Goal: Task Accomplishment & Management: Manage account settings

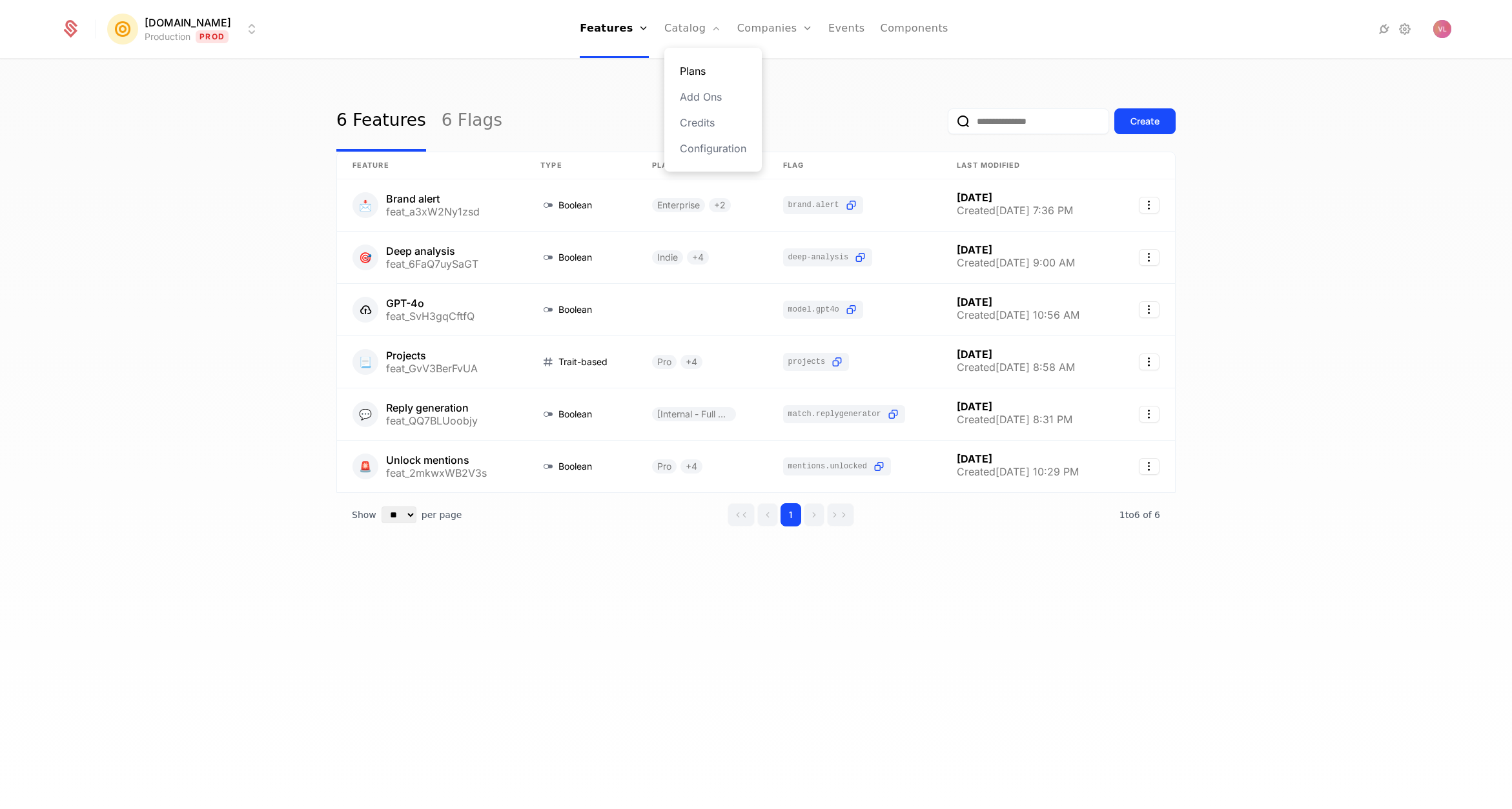
click at [704, 69] on link "Plans" at bounding box center [712, 70] width 67 height 15
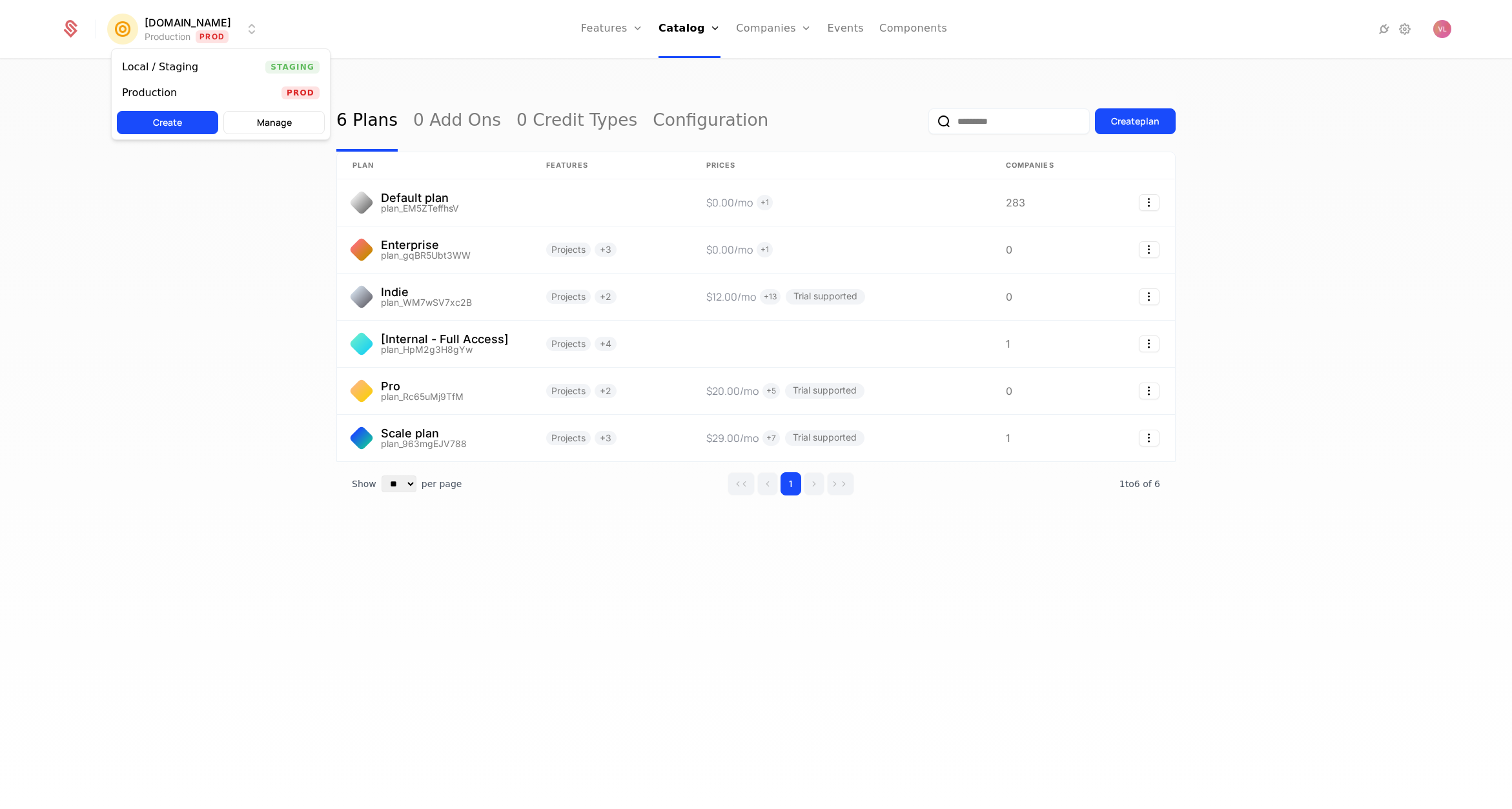
click at [204, 32] on html "Mention.click Production Prod Features Features Flags Catalog Plans Add Ons Cre…" at bounding box center [756, 404] width 1512 height 809
click at [212, 69] on div "Local / Staging Staging" at bounding box center [221, 67] width 219 height 26
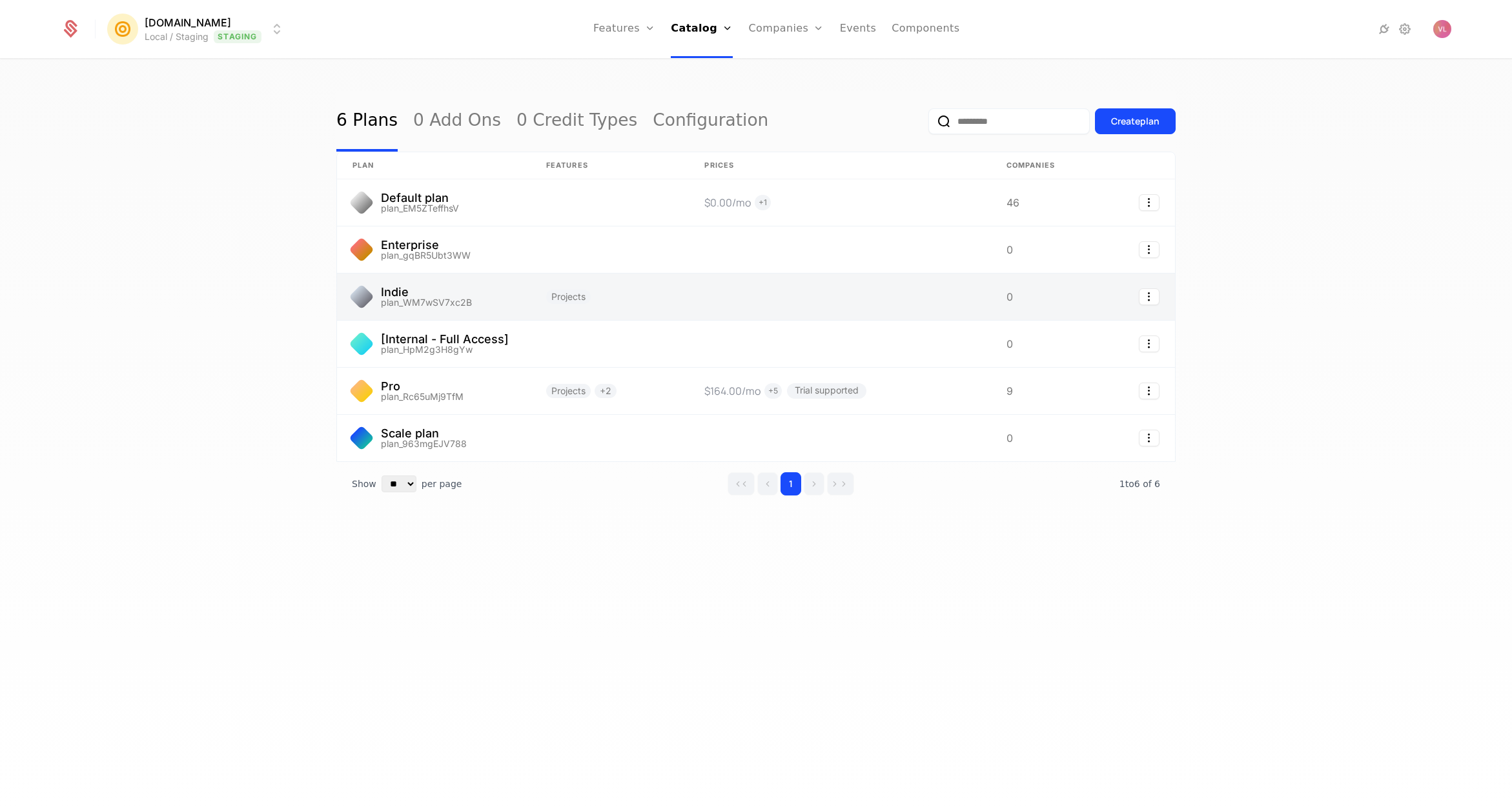
click at [499, 292] on link at bounding box center [434, 297] width 194 height 46
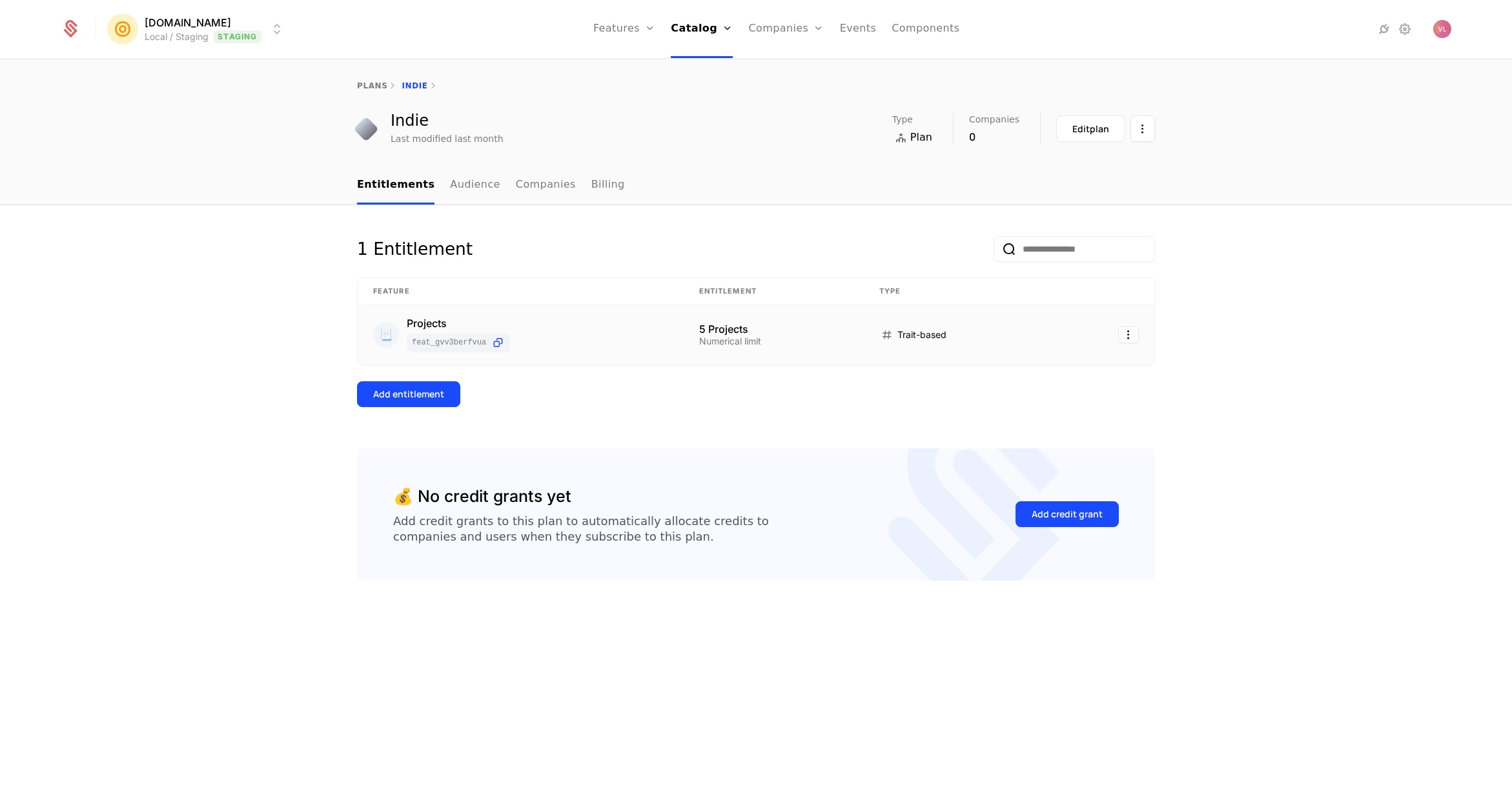
click at [766, 322] on td "5 Projects Numerical limit" at bounding box center [774, 336] width 180 height 60
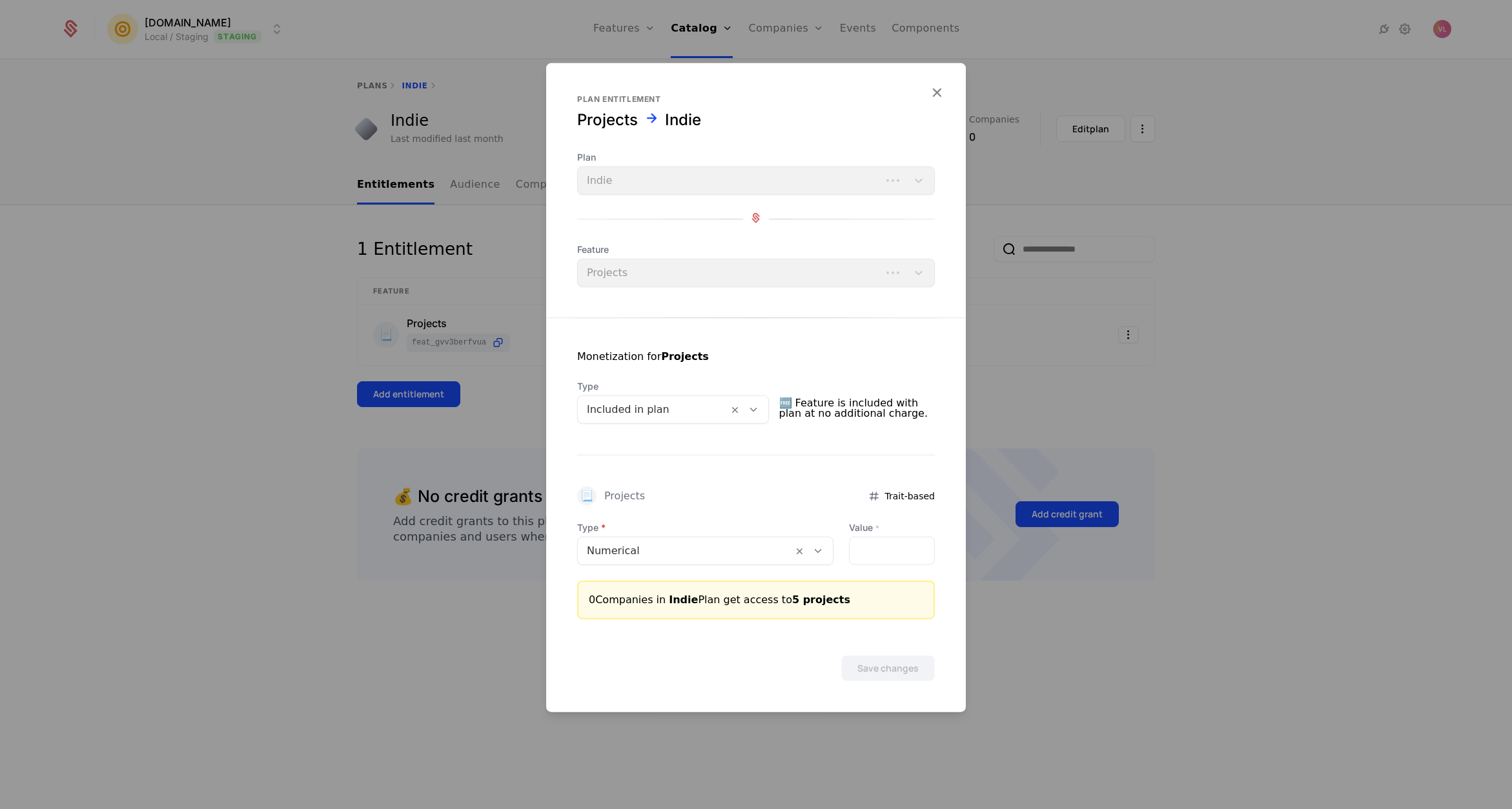
click at [631, 411] on div at bounding box center [653, 409] width 132 height 18
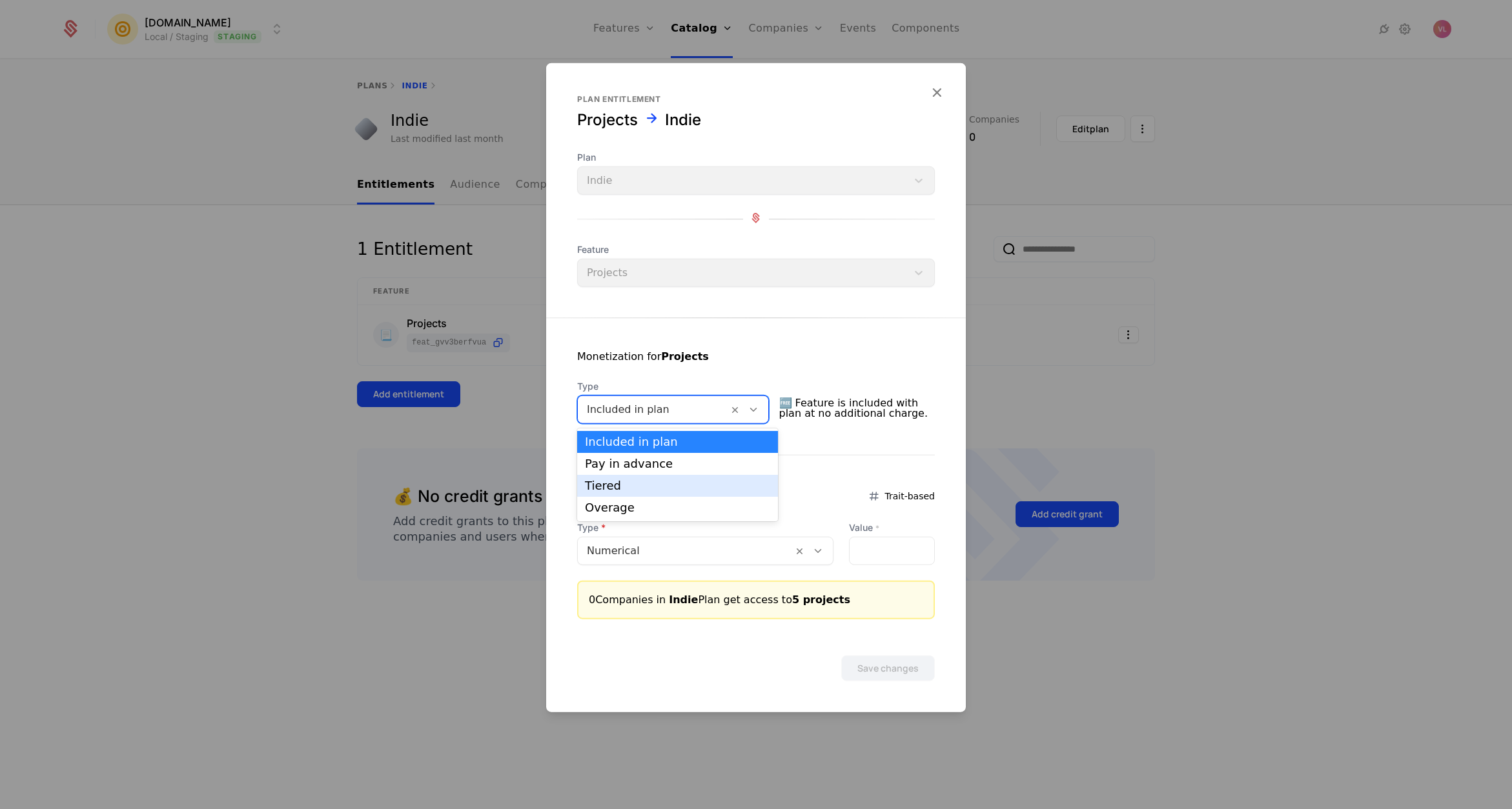
click at [640, 479] on div "Tiered" at bounding box center [678, 486] width 201 height 22
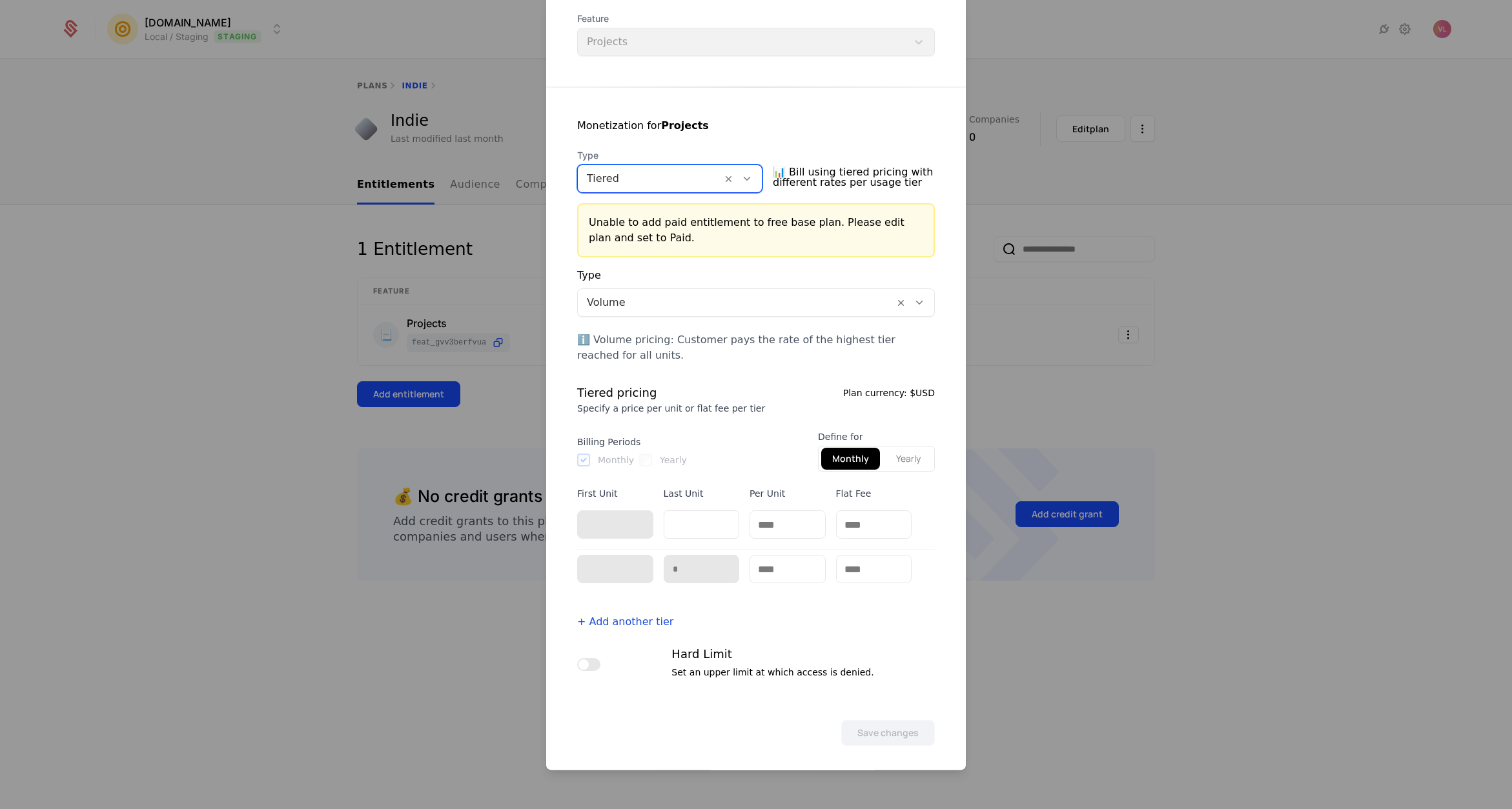
scroll to position [158, 0]
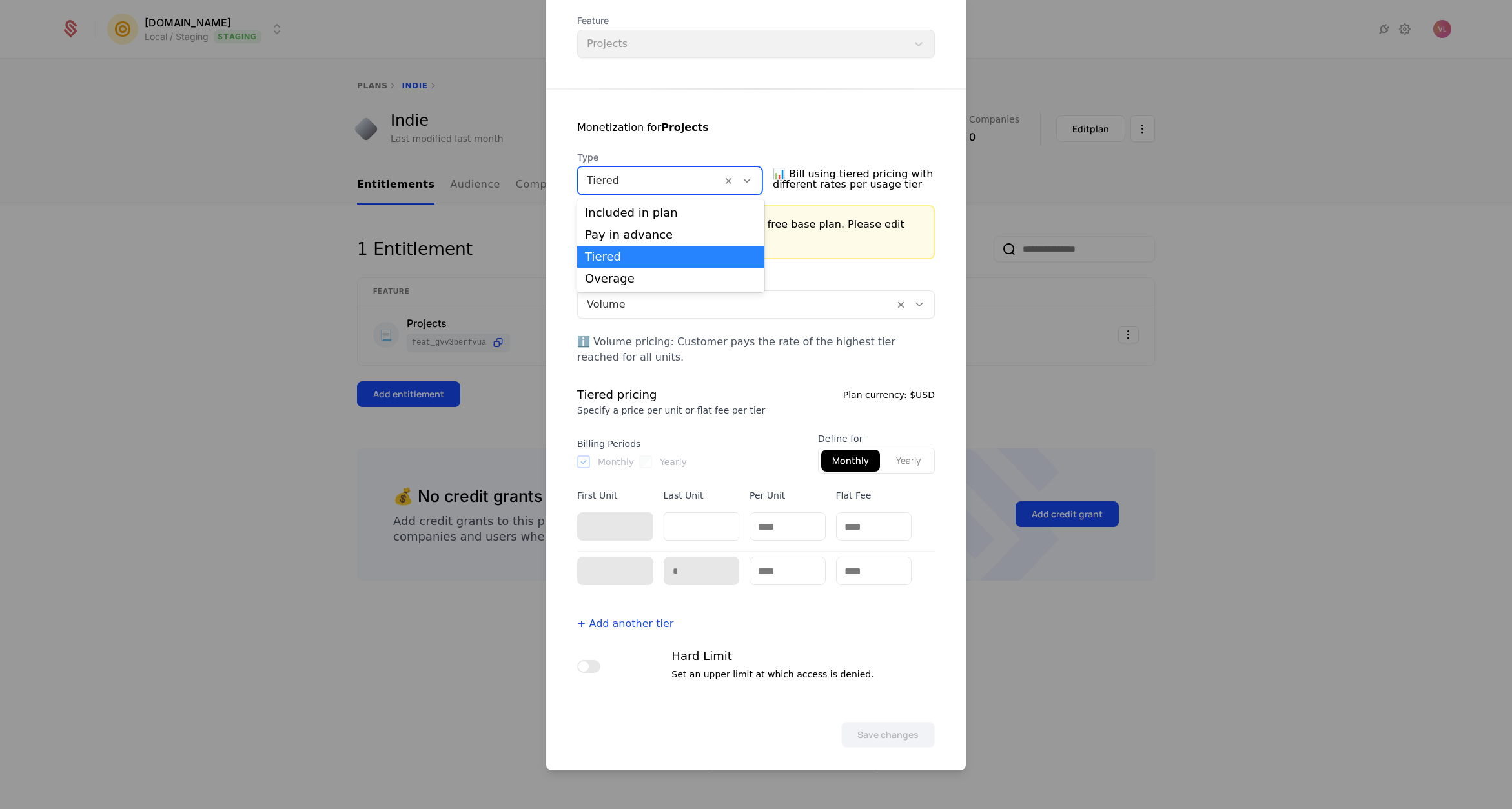
click at [640, 180] on div at bounding box center [650, 180] width 126 height 18
click at [627, 237] on div "Pay in advance" at bounding box center [671, 234] width 171 height 12
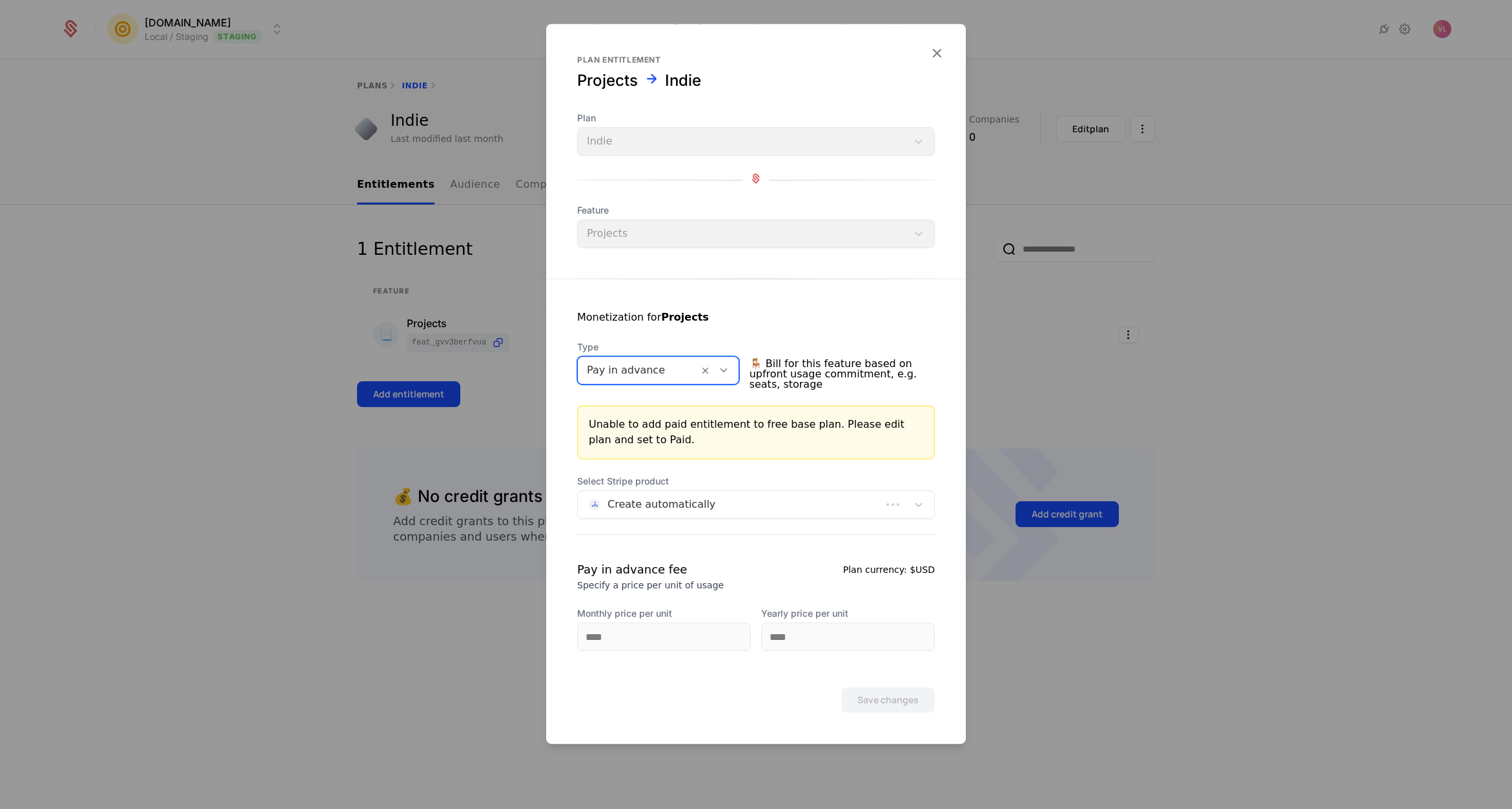
scroll to position [0, 0]
click at [668, 561] on div "Select Stripe product Create automatically Pay in advance fee Specify a price p…" at bounding box center [756, 563] width 358 height 176
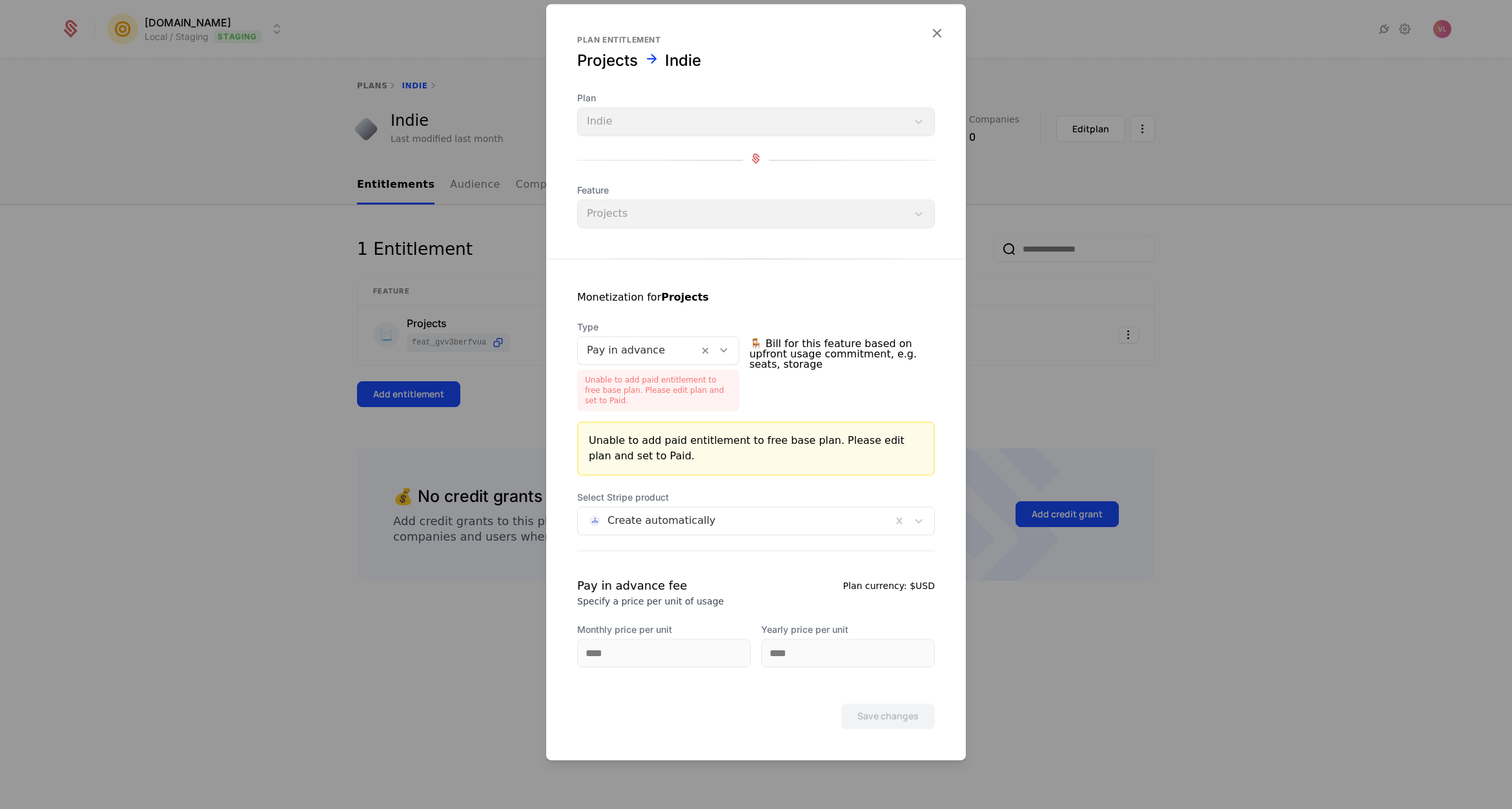
click at [1015, 328] on div at bounding box center [756, 404] width 1512 height 809
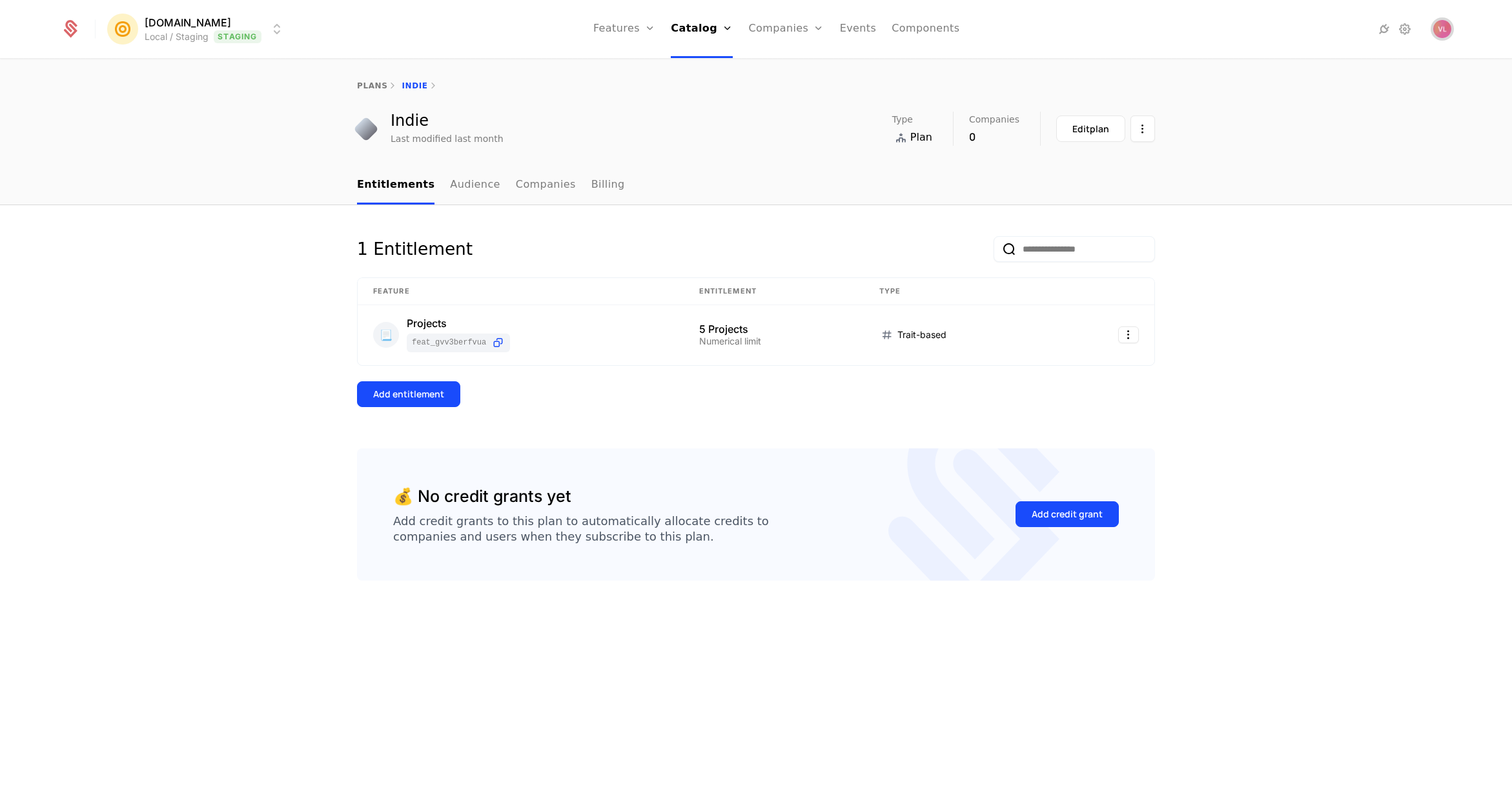
click at [1445, 32] on img "Open user button" at bounding box center [1443, 29] width 18 height 18
click at [1282, 142] on button "Sign out" at bounding box center [1330, 135] width 244 height 33
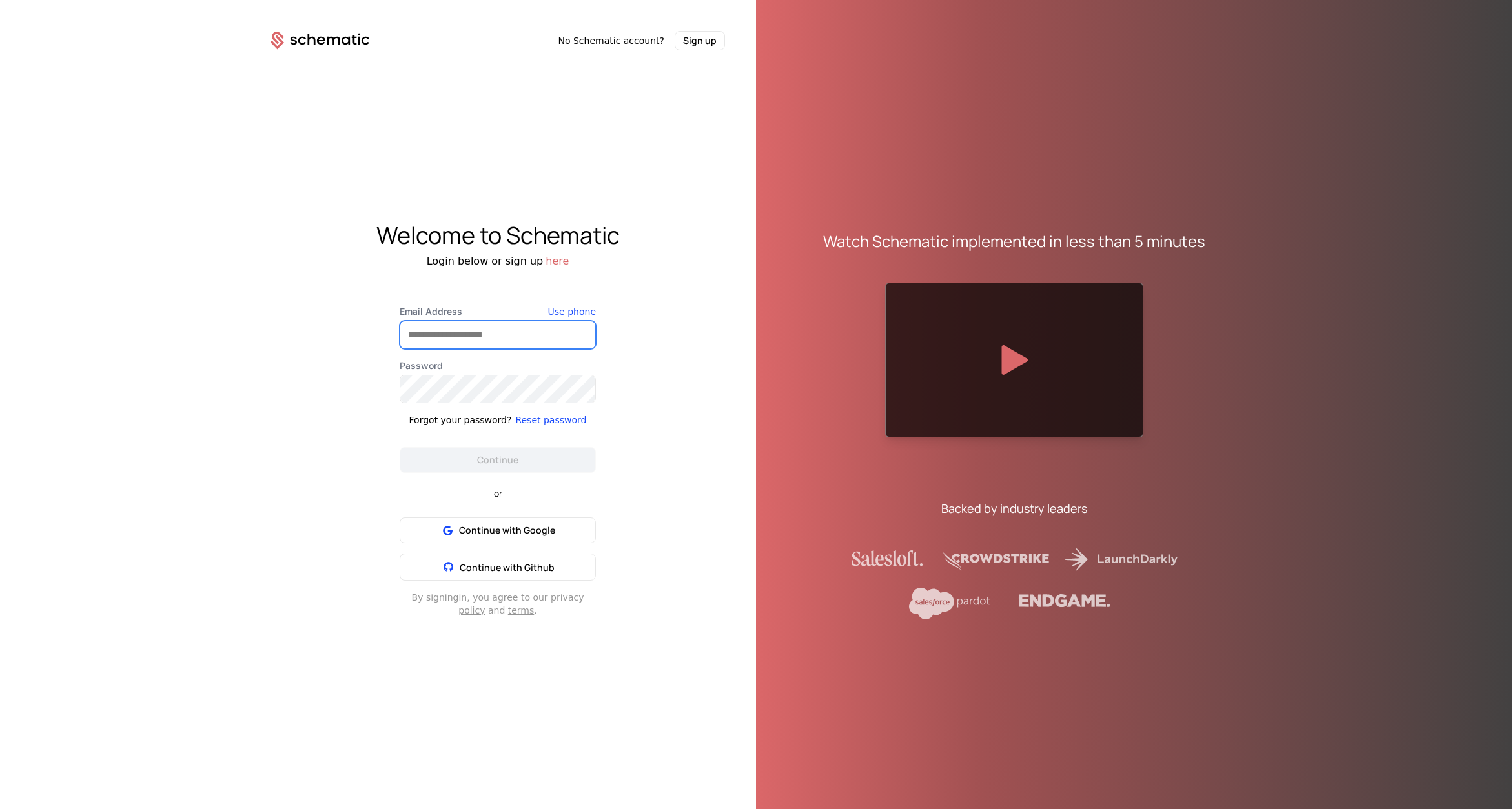
click at [505, 339] on input "Email Address" at bounding box center [498, 335] width 195 height 28
type input "**********"
click at [506, 463] on button "Continue" at bounding box center [497, 460] width 196 height 26
